Goal: Information Seeking & Learning: Learn about a topic

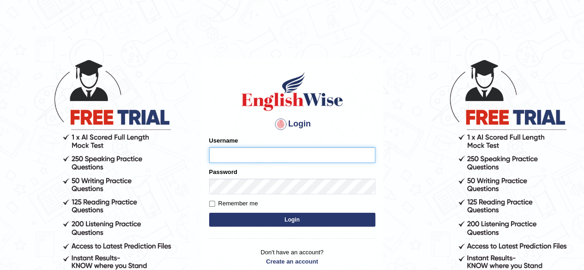
click at [218, 149] on input "Username" at bounding box center [292, 155] width 166 height 16
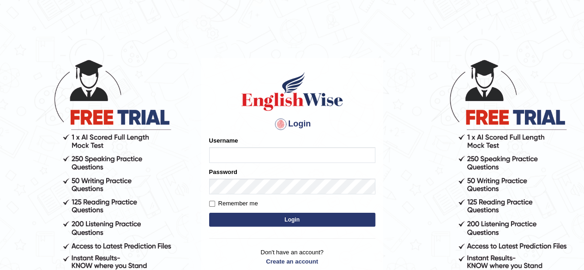
type input "CKAUR"
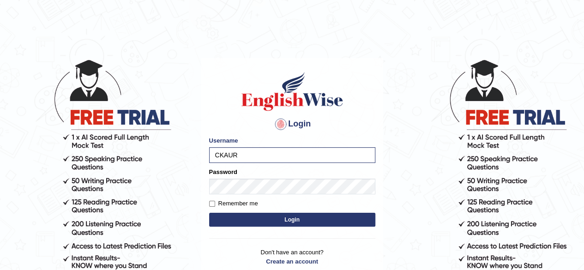
click at [243, 214] on button "Login" at bounding box center [292, 220] width 166 height 14
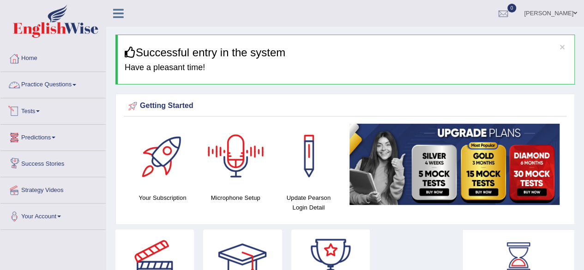
click at [67, 87] on link "Practice Questions" at bounding box center [52, 83] width 105 height 23
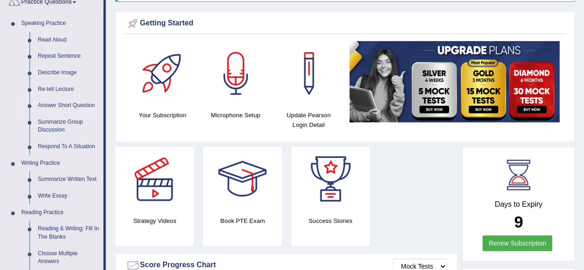
scroll to position [83, 0]
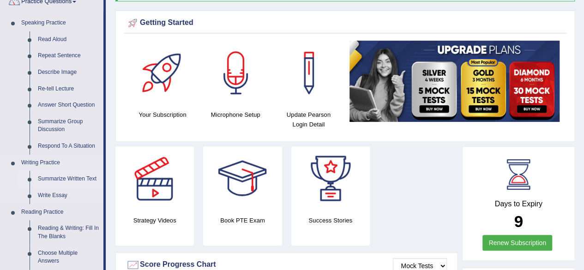
click at [70, 177] on link "Summarize Written Text" at bounding box center [69, 179] width 70 height 17
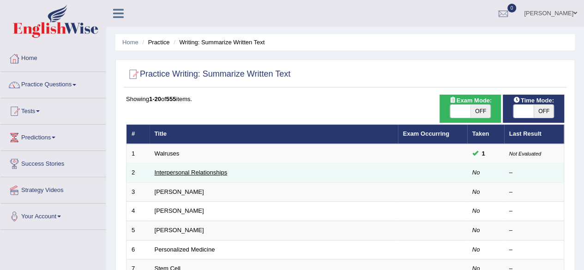
click at [194, 174] on link "Interpersonal Relationships" at bounding box center [191, 172] width 73 height 7
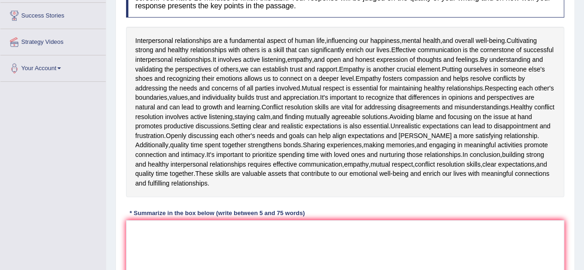
scroll to position [148, 0]
click at [165, 228] on textarea at bounding box center [345, 266] width 438 height 90
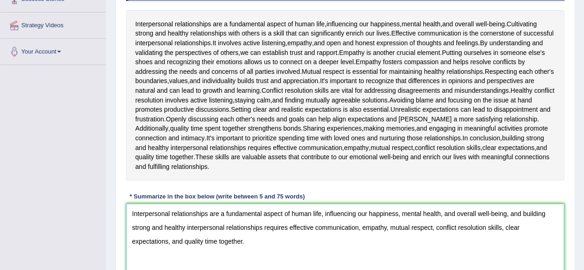
scroll to position [165, 0]
click at [523, 213] on textarea "Interpersonal relationships are a fundamental aspect of human life, influencing…" at bounding box center [345, 248] width 438 height 90
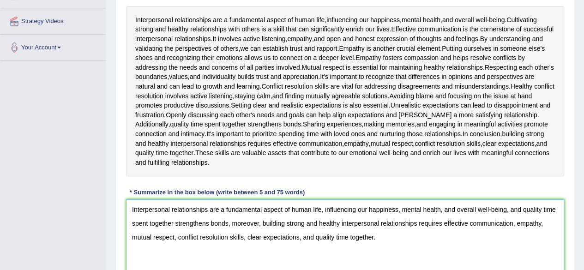
scroll to position [171, 0]
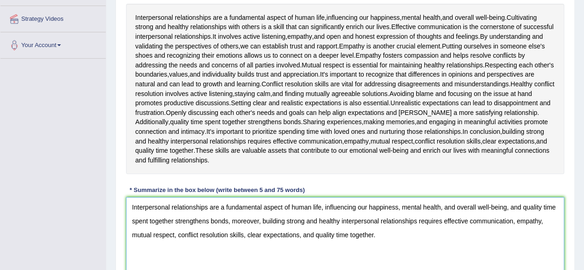
click at [524, 207] on textarea "Interpersonal relationships are a fundamental aspect of human life, influencing…" at bounding box center [345, 242] width 438 height 90
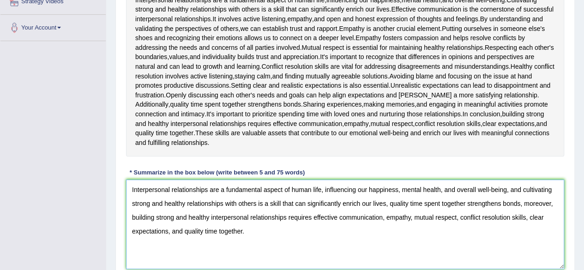
scroll to position [188, 0]
click at [523, 205] on textarea "Interpersonal relationships are a fundamental aspect of human life, influencing…" at bounding box center [345, 225] width 438 height 90
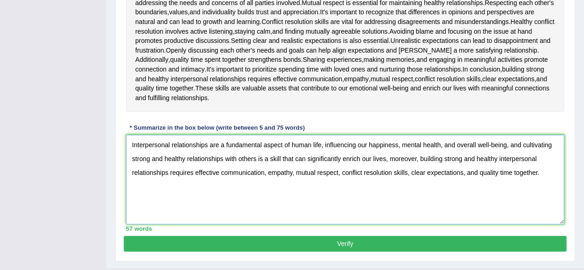
scroll to position [233, 0]
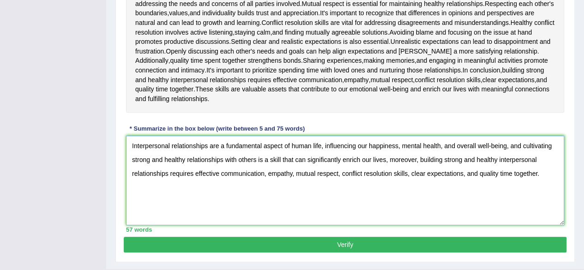
click at [543, 174] on textarea "Interpersonal relationships are a fundamental aspect of human life, influencing…" at bounding box center [345, 181] width 438 height 90
type textarea "Interpersonal relationships are a fundamental aspect of human life, influencing…"
click at [350, 242] on button "Verify" at bounding box center [345, 245] width 443 height 16
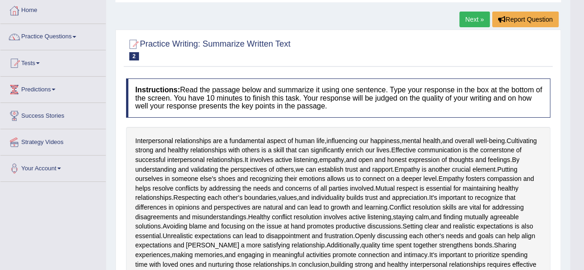
scroll to position [0, 0]
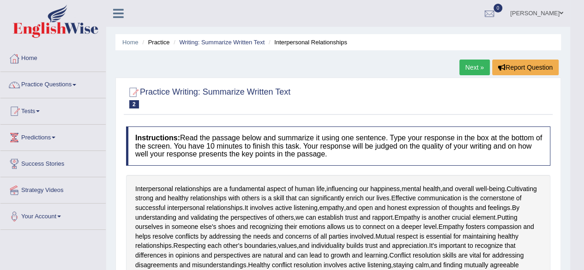
click at [482, 65] on link "Next »" at bounding box center [475, 68] width 30 height 16
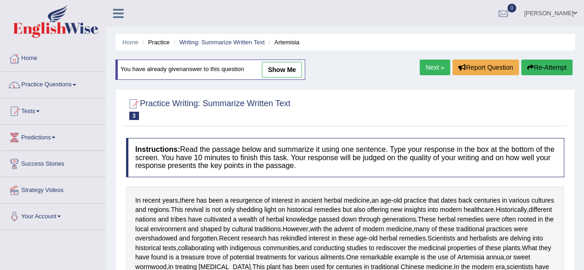
click at [428, 65] on link "Next »" at bounding box center [435, 68] width 30 height 16
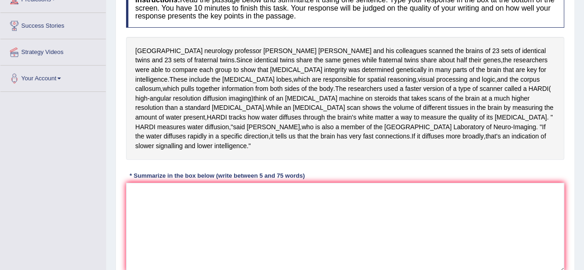
scroll to position [139, 0]
click at [208, 197] on textarea at bounding box center [345, 227] width 438 height 90
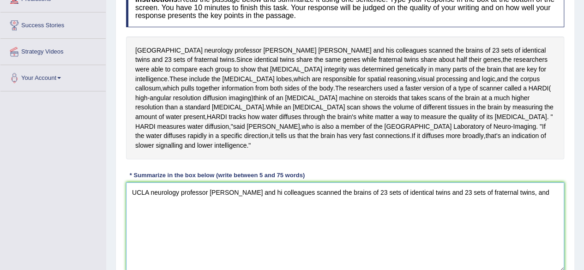
click at [274, 182] on textarea "UCLA neurology professor Paul Thompson and hi colleagues scanned the brains of …" at bounding box center [345, 227] width 438 height 90
click at [555, 182] on textarea "UCLA neurology professor Paul Thompson and his colleagues scanned the brains of…" at bounding box center [345, 227] width 438 height 90
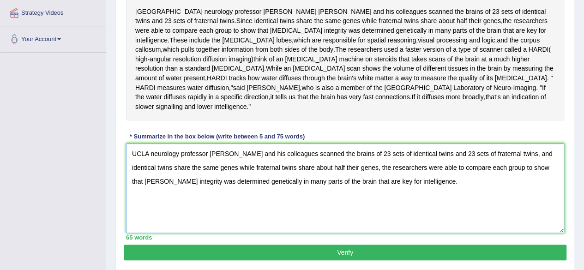
scroll to position [176, 0]
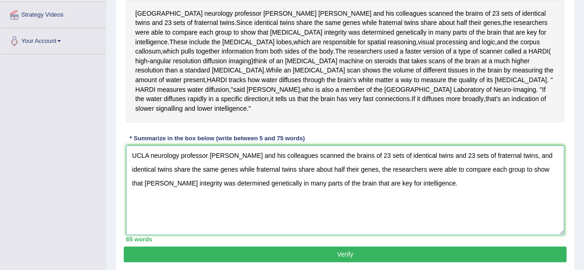
click at [547, 146] on textarea "UCLA neurology professor Paul Thompson and his colleagues scanned the brains of…" at bounding box center [345, 191] width 438 height 90
type textarea "UCLA neurology professor Paul Thompson and his colleagues scanned the brains of…"
click at [345, 248] on button "Verify" at bounding box center [345, 255] width 443 height 16
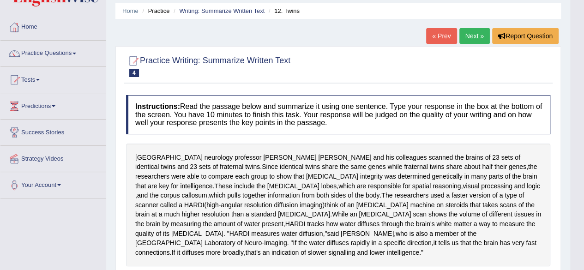
scroll to position [0, 0]
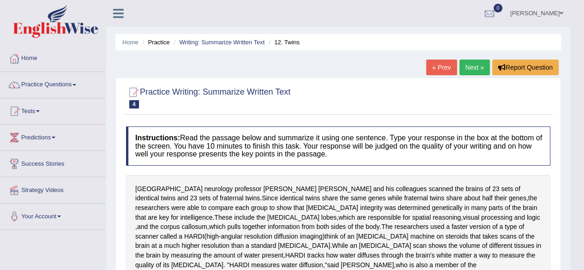
click at [473, 67] on link "Next »" at bounding box center [475, 68] width 30 height 16
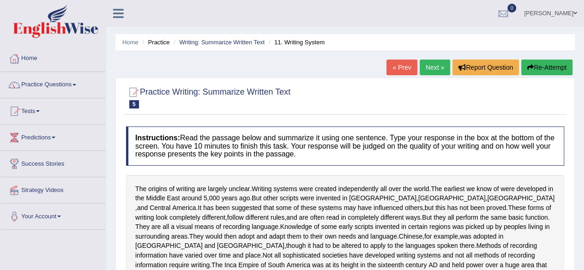
click at [550, 12] on link "KIRANDEEP" at bounding box center [550, 12] width 67 height 24
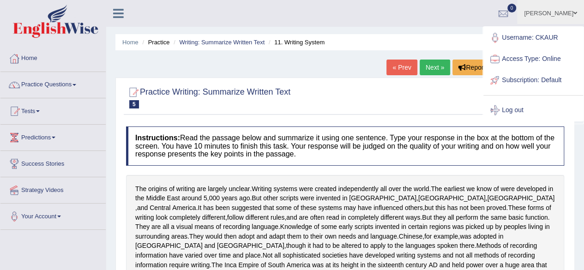
click at [512, 106] on link "Log out" at bounding box center [534, 110] width 100 height 21
